Goal: Transaction & Acquisition: Purchase product/service

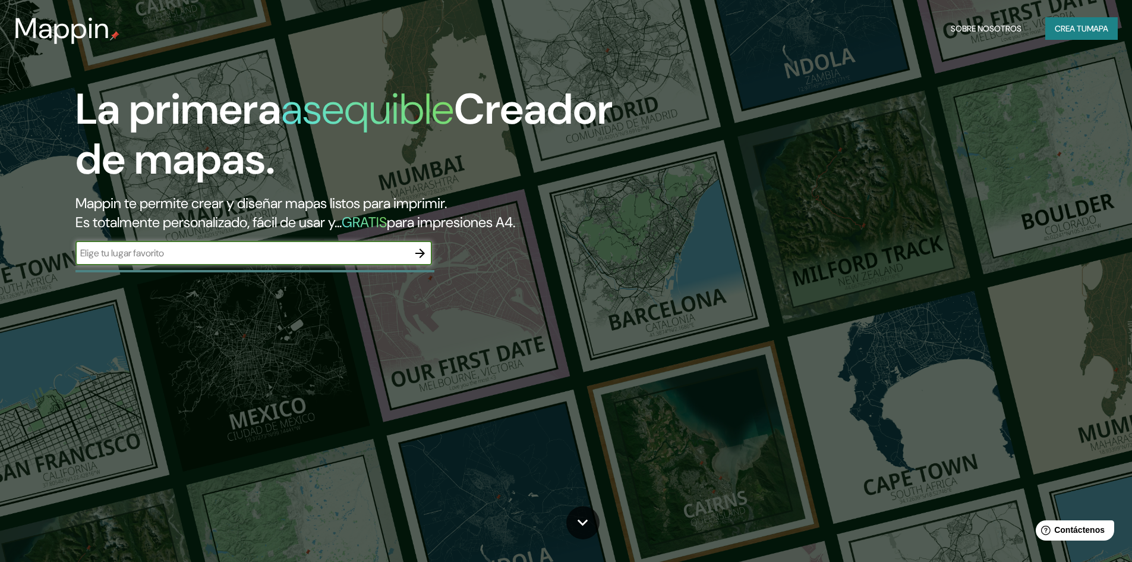
click at [181, 254] on input "text" at bounding box center [241, 253] width 333 height 14
type input "[GEOGRAPHIC_DATA]"
click at [422, 253] on icon "button" at bounding box center [421, 253] width 10 height 10
click at [141, 251] on input "text" at bounding box center [241, 253] width 333 height 14
click at [141, 250] on input "text" at bounding box center [241, 253] width 333 height 14
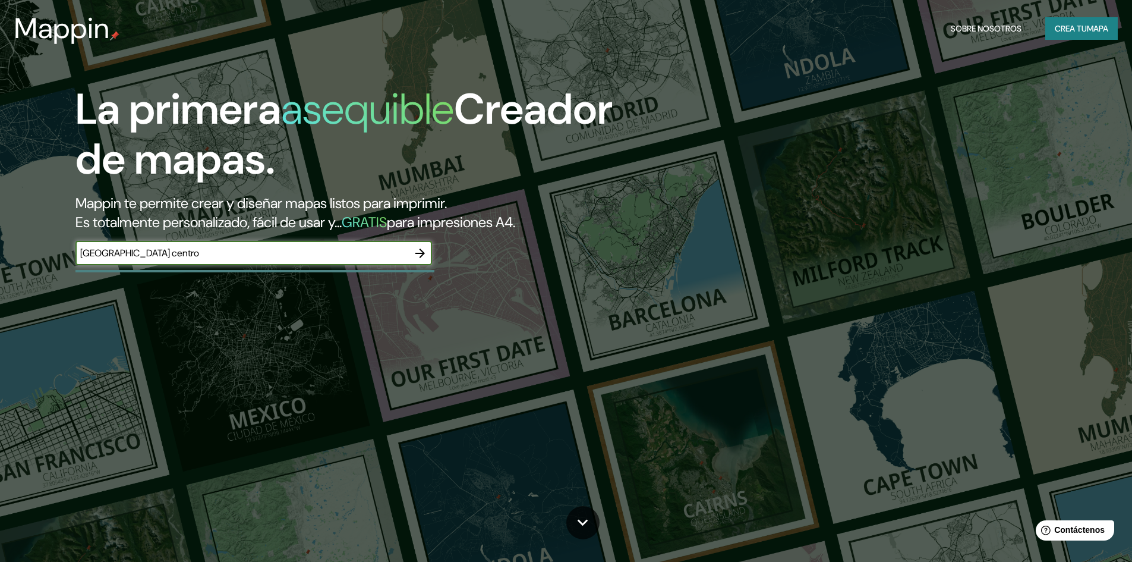
type input "[GEOGRAPHIC_DATA] centro"
click at [415, 253] on icon "button" at bounding box center [420, 253] width 14 height 14
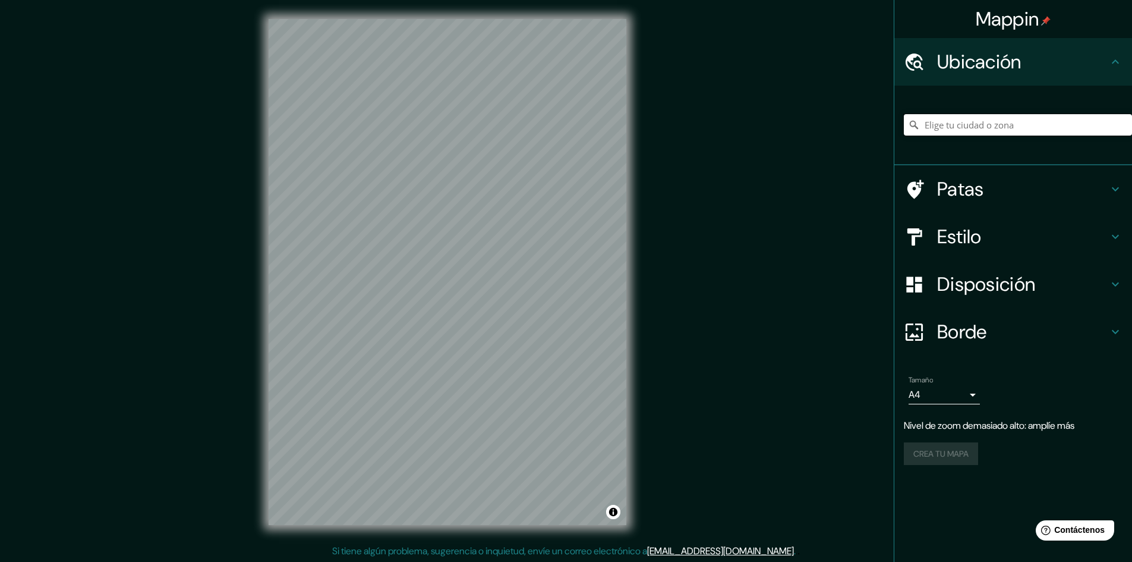
click at [977, 128] on input "Elige tu ciudad o zona" at bounding box center [1018, 124] width 228 height 21
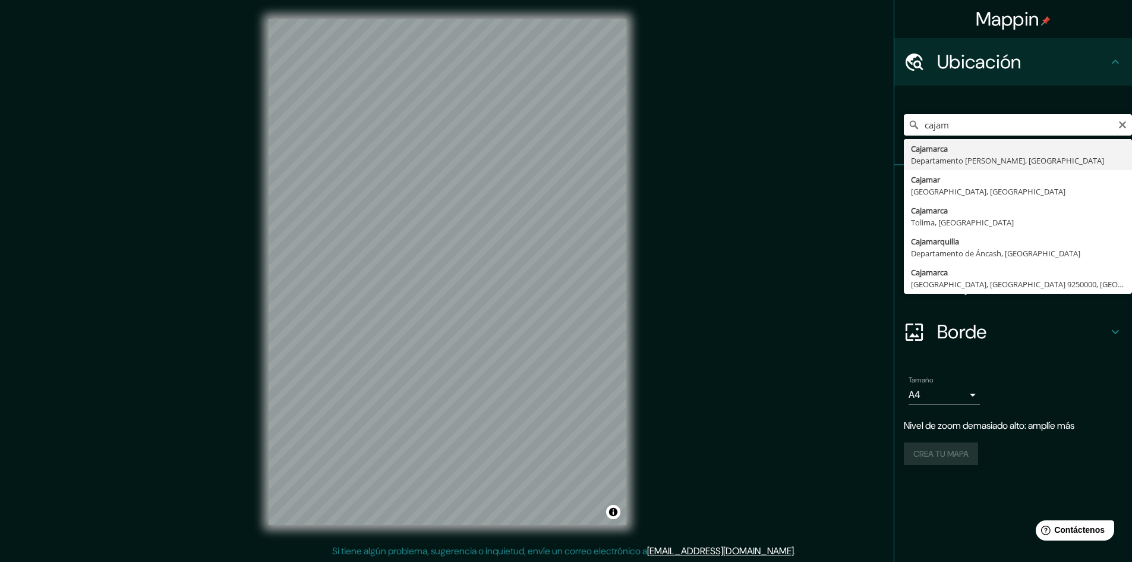
type input "Cajamarca, [GEOGRAPHIC_DATA][PERSON_NAME], [GEOGRAPHIC_DATA]"
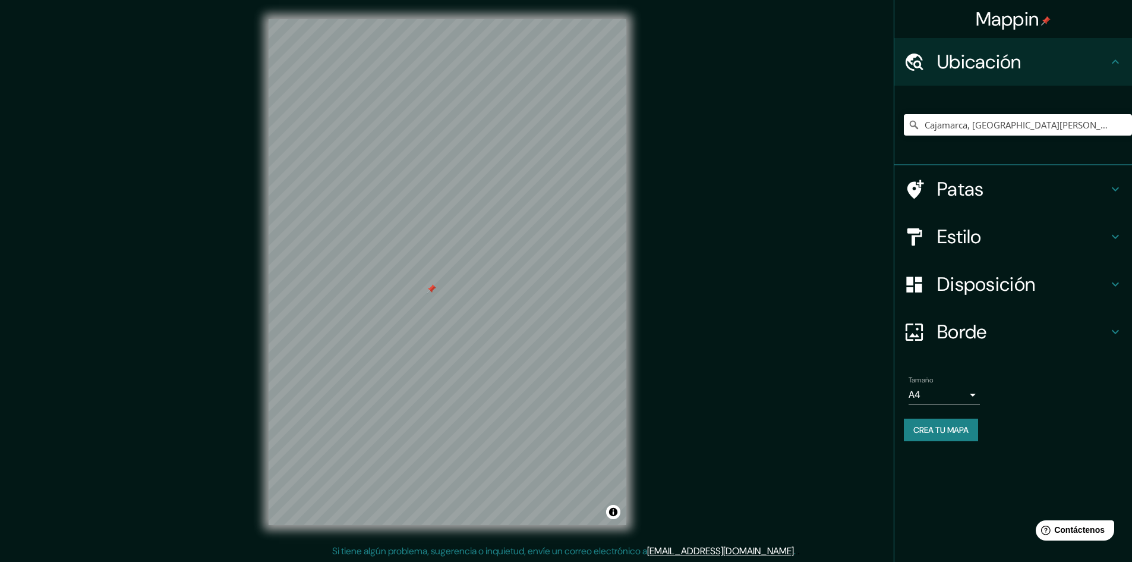
click at [1039, 184] on h4 "Patas" at bounding box center [1023, 189] width 171 height 24
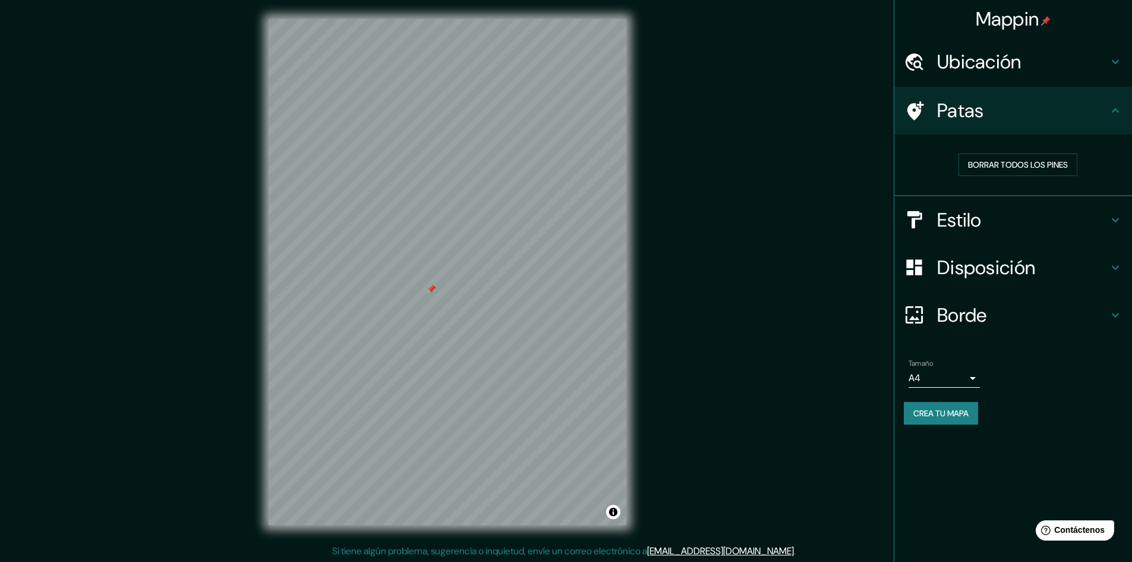
click at [841, 183] on div "Mappin Ubicación Cajamarca, [GEOGRAPHIC_DATA][PERSON_NAME], [GEOGRAPHIC_DATA] P…" at bounding box center [566, 281] width 1132 height 563
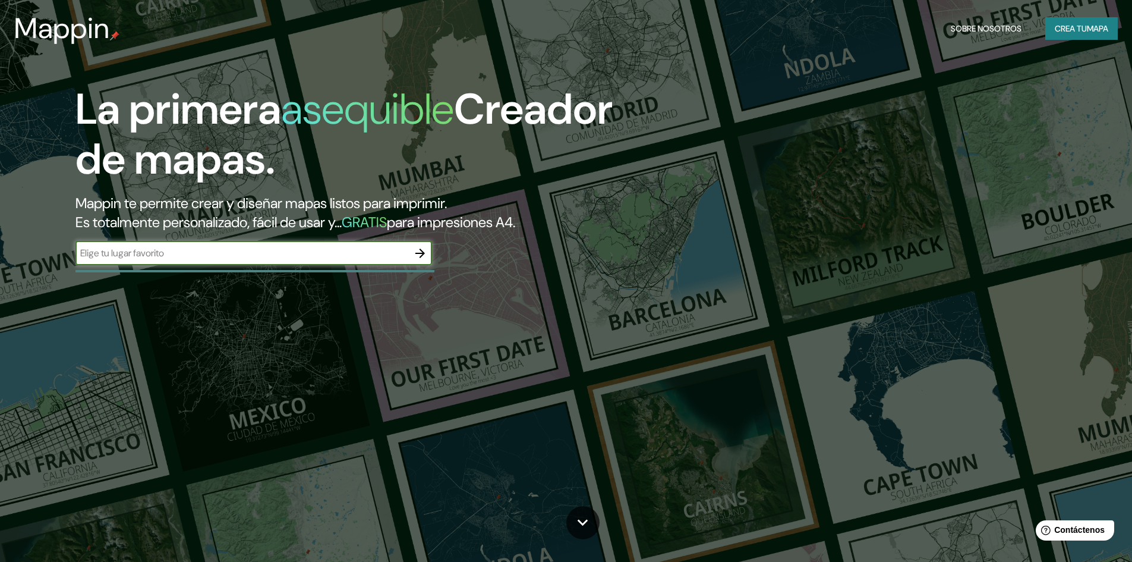
click at [379, 247] on input "text" at bounding box center [241, 253] width 333 height 14
type input "cajamarca perú"
click at [427, 250] on icon "button" at bounding box center [420, 253] width 14 height 14
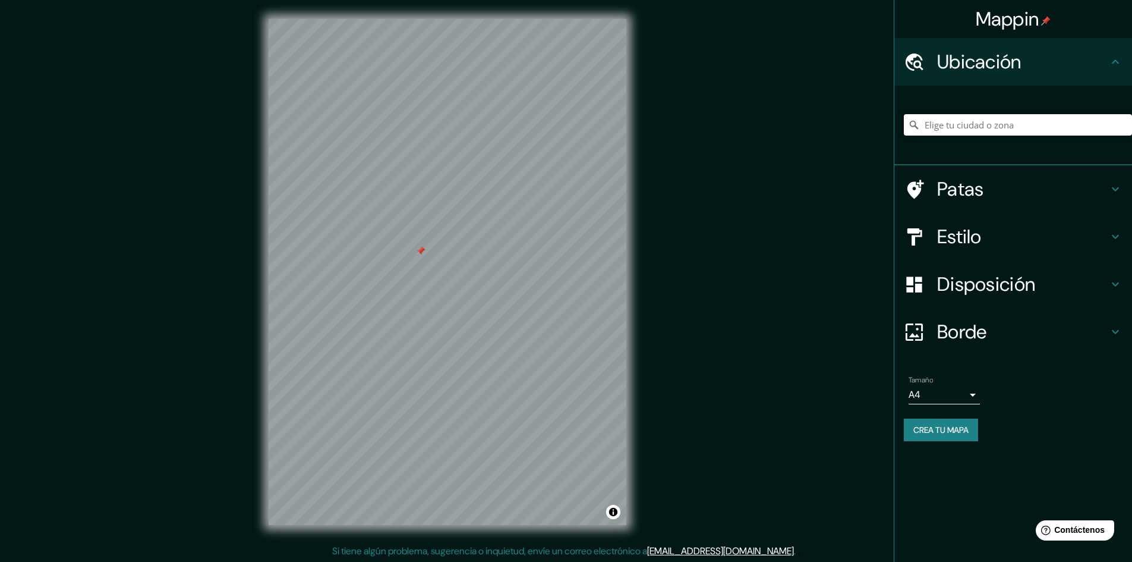
click at [416, 19] on div at bounding box center [448, 19] width 358 height 0
